Goal: Consume media (video, audio)

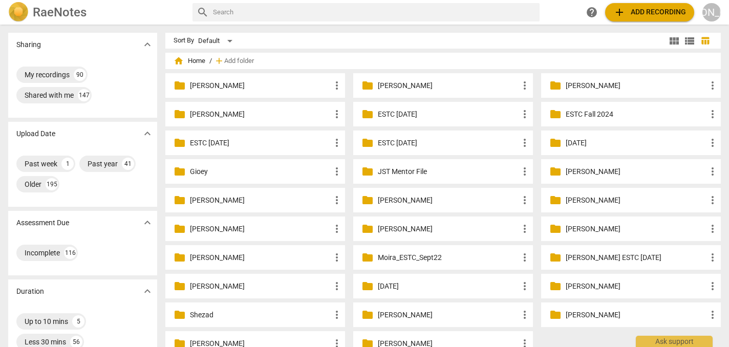
click at [244, 86] on p "[PERSON_NAME]" at bounding box center [260, 85] width 141 height 11
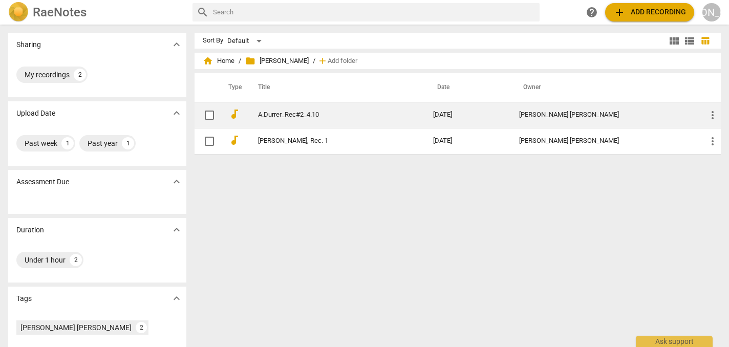
click at [608, 116] on div "[PERSON_NAME] [PERSON_NAME]" at bounding box center [604, 115] width 171 height 8
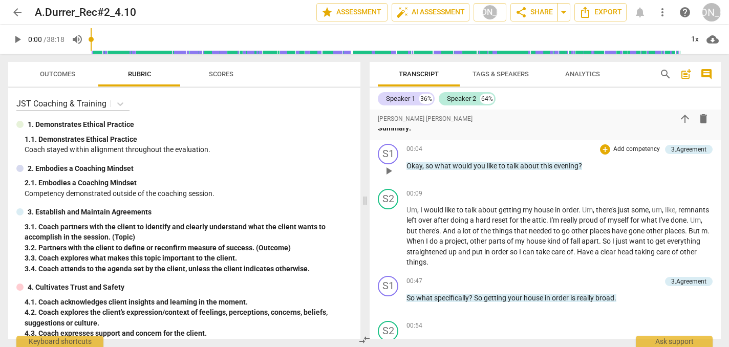
scroll to position [228, 0]
click at [387, 243] on span "play_arrow" at bounding box center [388, 237] width 12 height 12
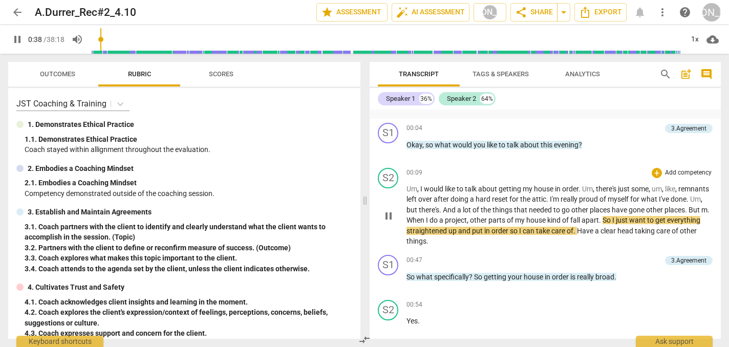
scroll to position [260, 0]
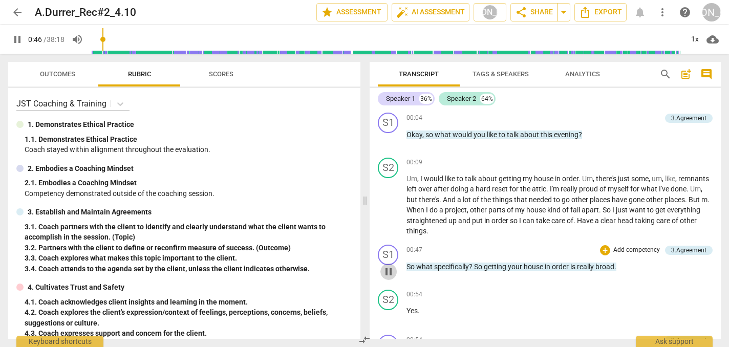
click at [390, 278] on span "pause" at bounding box center [388, 272] width 12 height 12
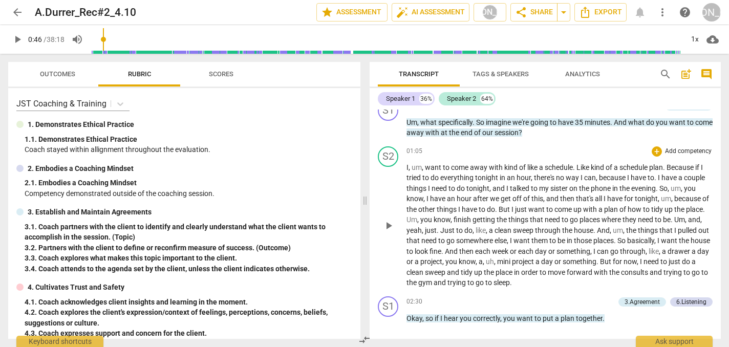
scroll to position [501, 0]
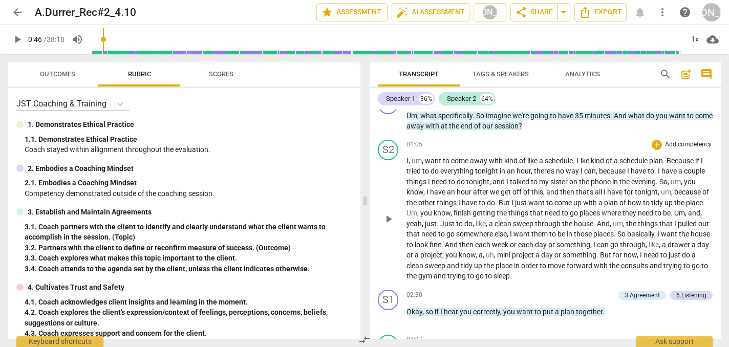
click at [388, 223] on span "play_arrow" at bounding box center [388, 219] width 12 height 12
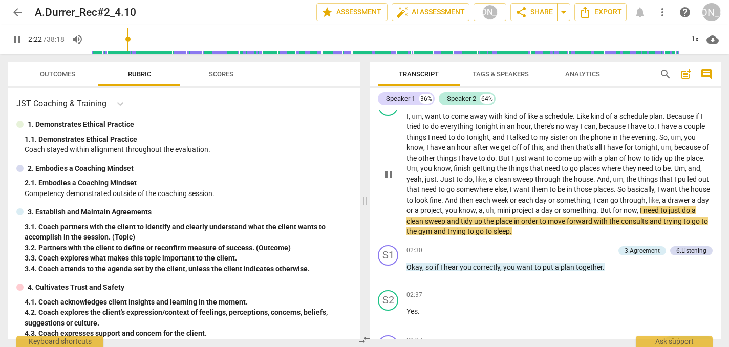
scroll to position [549, 0]
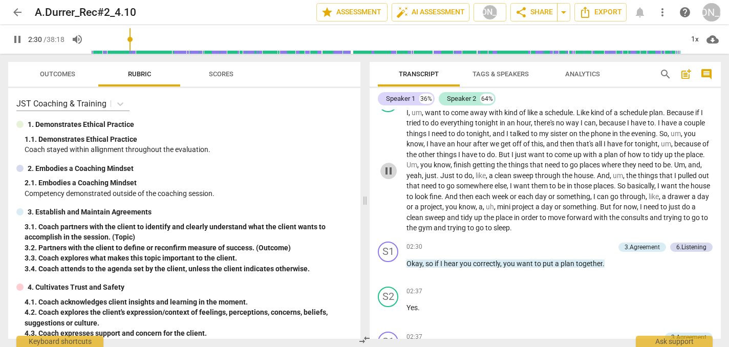
click at [390, 175] on span "pause" at bounding box center [388, 171] width 12 height 12
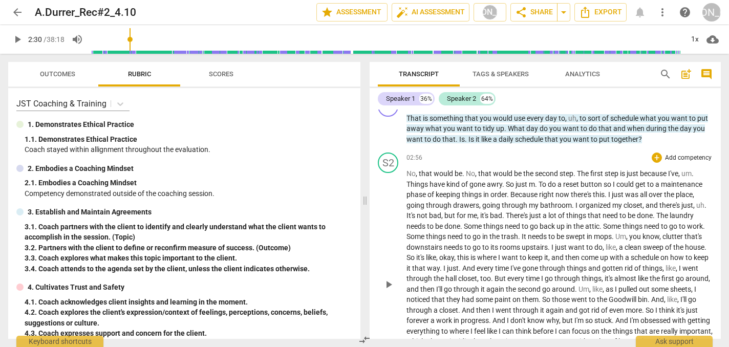
scroll to position [788, 0]
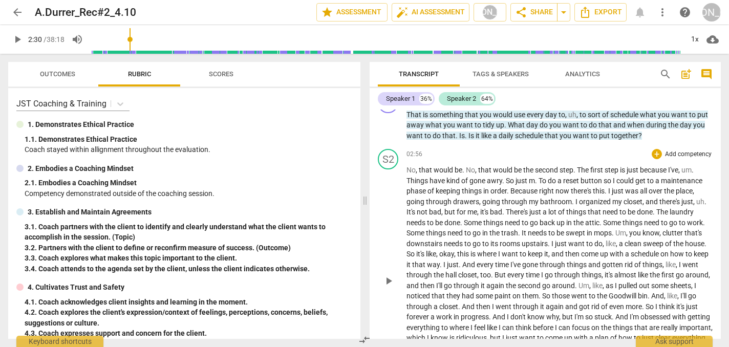
click at [430, 216] on span "bad" at bounding box center [435, 212] width 12 height 8
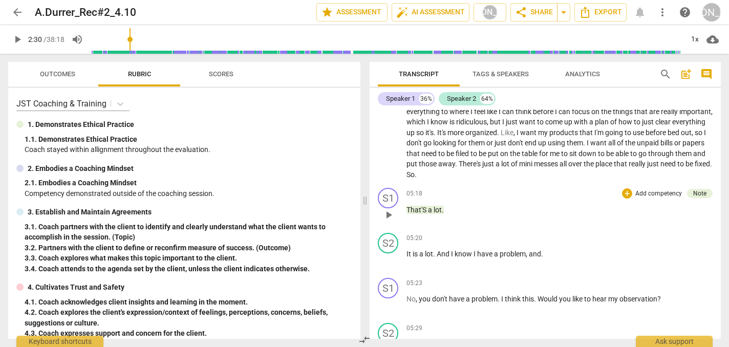
scroll to position [1005, 0]
click at [696, 188] on div "Note" at bounding box center [699, 192] width 13 height 9
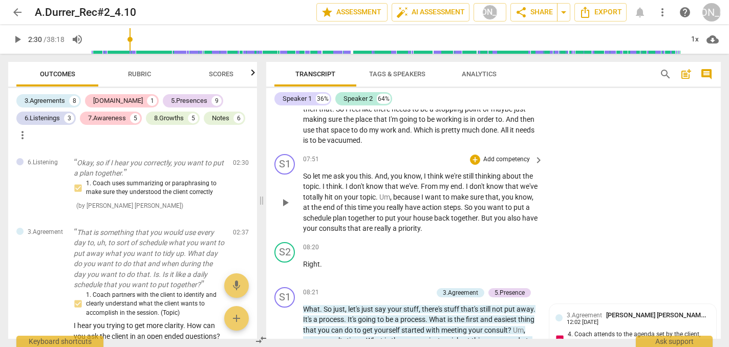
scroll to position [1899, 0]
click at [284, 196] on span "play_arrow" at bounding box center [285, 202] width 12 height 12
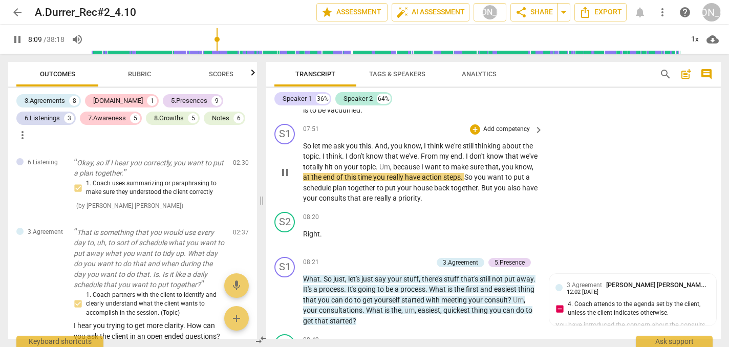
scroll to position [1930, 0]
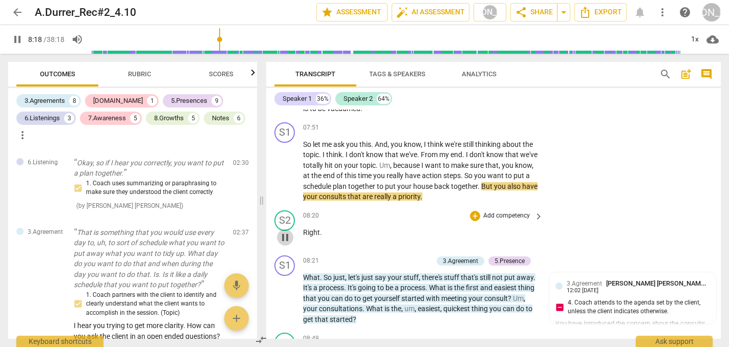
click at [284, 231] on span "pause" at bounding box center [285, 237] width 12 height 12
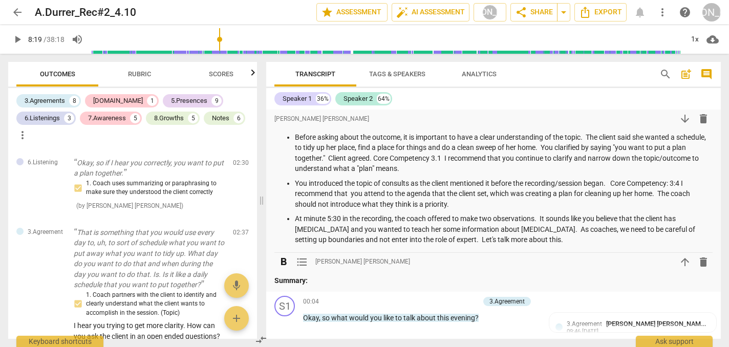
scroll to position [46, 0]
type input "499"
